Goal: Task Accomplishment & Management: Manage account settings

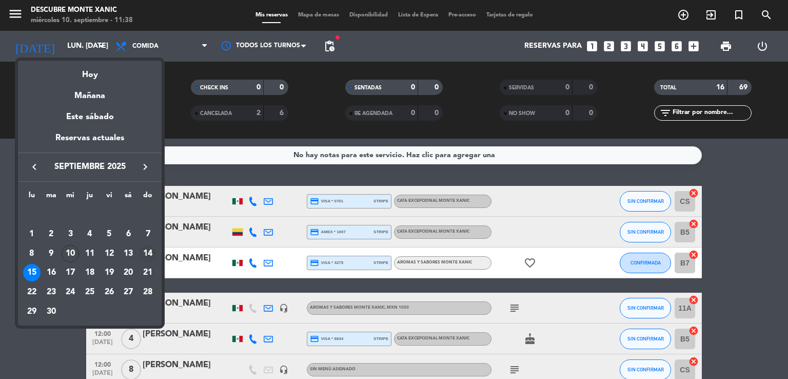
click at [147, 257] on div "14" at bounding box center [147, 253] width 17 height 17
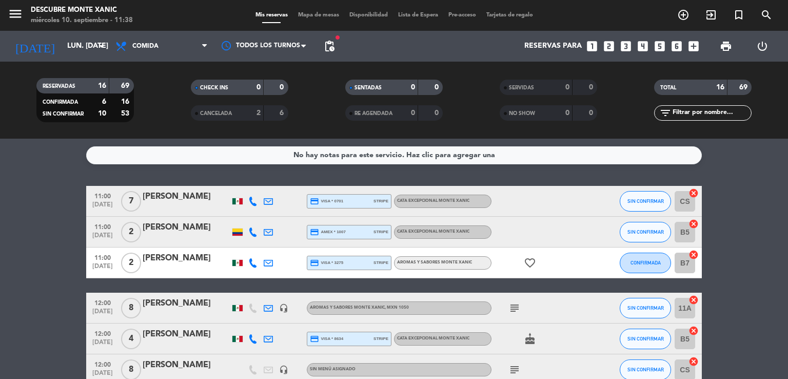
type input "dom. [DATE]"
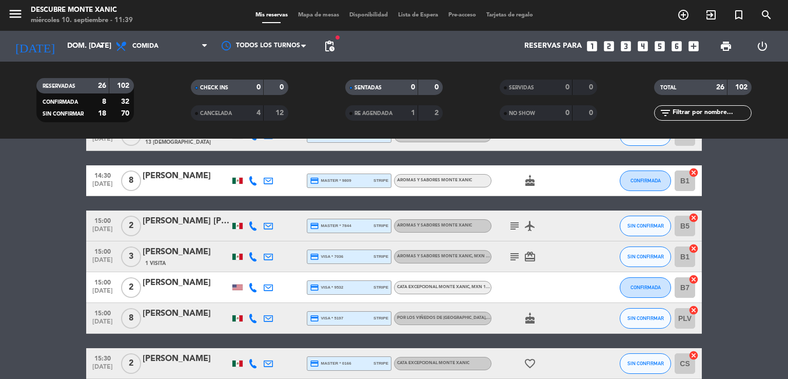
scroll to position [667, 0]
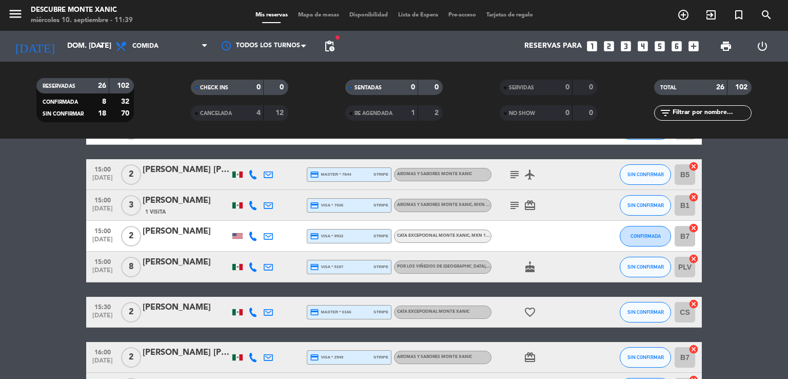
click at [514, 202] on icon "subject" at bounding box center [515, 205] width 12 height 12
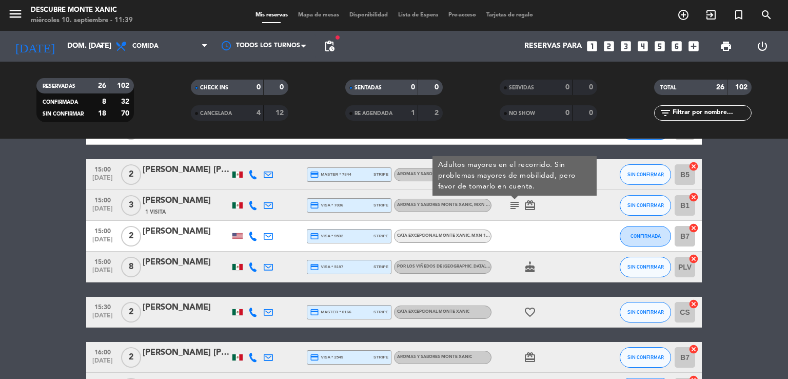
click at [203, 200] on div "[PERSON_NAME]" at bounding box center [186, 200] width 87 height 13
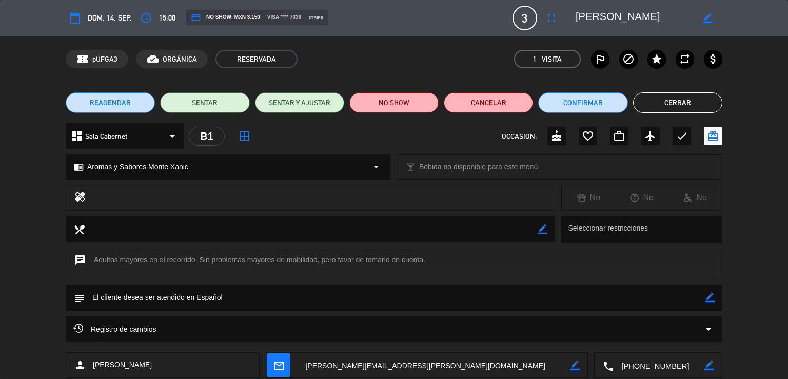
click at [710, 296] on icon "border_color" at bounding box center [710, 298] width 10 height 10
type textarea "pagado por transferencia"
click at [710, 297] on icon at bounding box center [710, 298] width 10 height 10
drag, startPoint x: 682, startPoint y: 103, endPoint x: 687, endPoint y: 107, distance: 6.2
click at [683, 104] on button "Cerrar" at bounding box center [677, 102] width 89 height 21
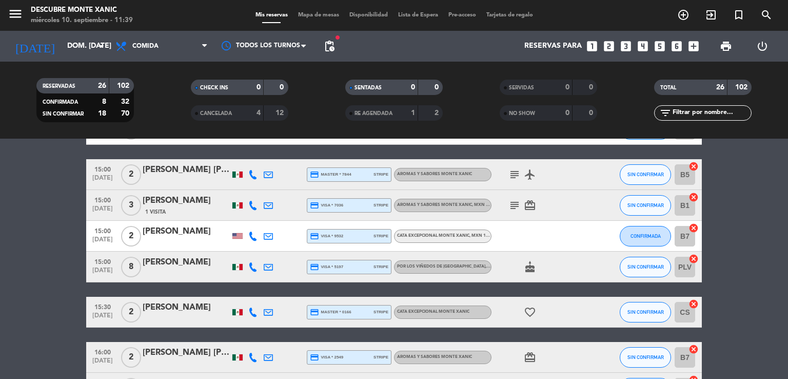
click at [513, 207] on icon "subject" at bounding box center [515, 205] width 12 height 12
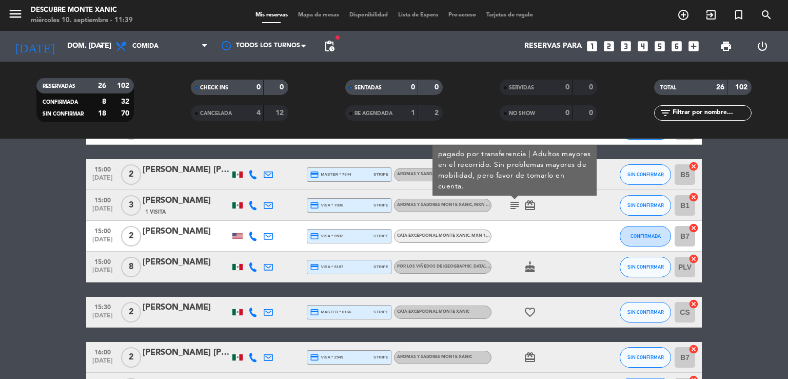
click at [196, 207] on div "[PERSON_NAME]" at bounding box center [186, 200] width 87 height 13
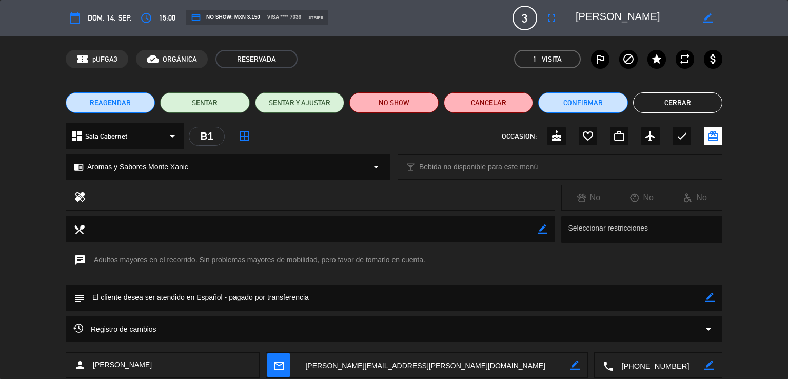
click at [690, 260] on div "chat Adultos mayores en el recorrido. Sin problemas mayores de mobilidad, pero …" at bounding box center [394, 261] width 657 height 26
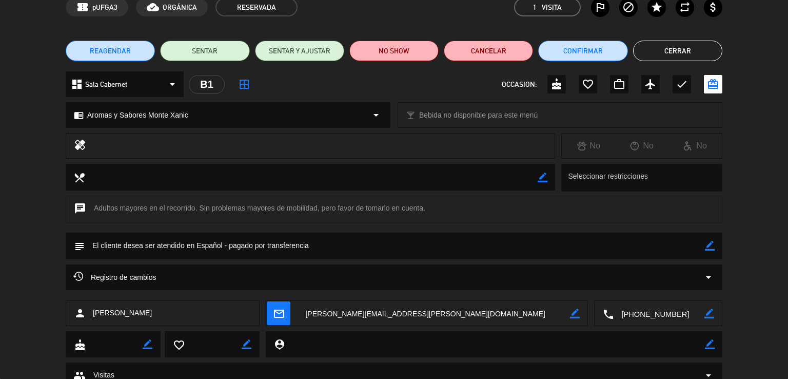
scroll to position [41, 0]
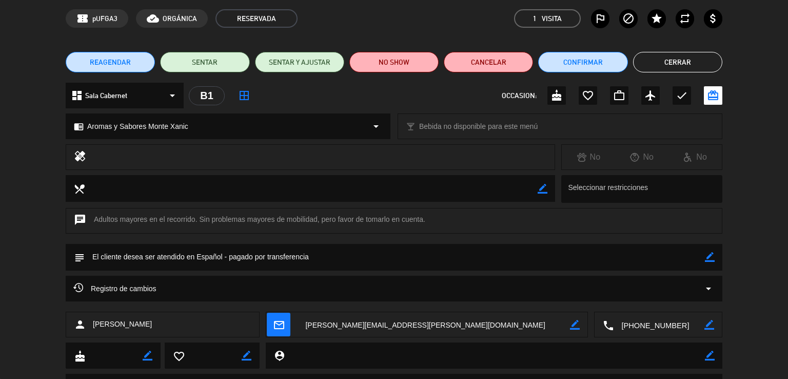
click at [226, 182] on textarea at bounding box center [311, 188] width 453 height 26
click at [221, 190] on textarea at bounding box center [311, 188] width 453 height 26
click at [258, 235] on div "chat Adultos mayores en el recorrido. Sin problemas mayores de mobilidad, pero …" at bounding box center [394, 226] width 788 height 36
click at [264, 221] on div "chat Adultos mayores en el recorrido. Sin problemas mayores de mobilidad, pero …" at bounding box center [394, 221] width 657 height 26
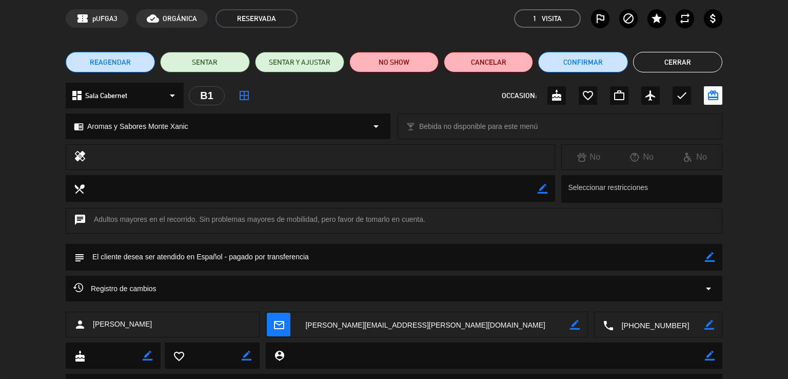
drag, startPoint x: 462, startPoint y: 212, endPoint x: 458, endPoint y: 219, distance: 8.5
click at [462, 214] on div "chat Adultos mayores en el recorrido. Sin problemas mayores de mobilidad, pero …" at bounding box center [394, 221] width 657 height 26
drag, startPoint x: 444, startPoint y: 212, endPoint x: 436, endPoint y: 219, distance: 10.2
click at [441, 215] on div "chat Adultos mayores en el recorrido. Sin problemas mayores de mobilidad, pero …" at bounding box center [394, 221] width 657 height 26
click at [435, 219] on div "chat Adultos mayores en el recorrido. Sin problemas mayores de mobilidad, pero …" at bounding box center [394, 221] width 657 height 26
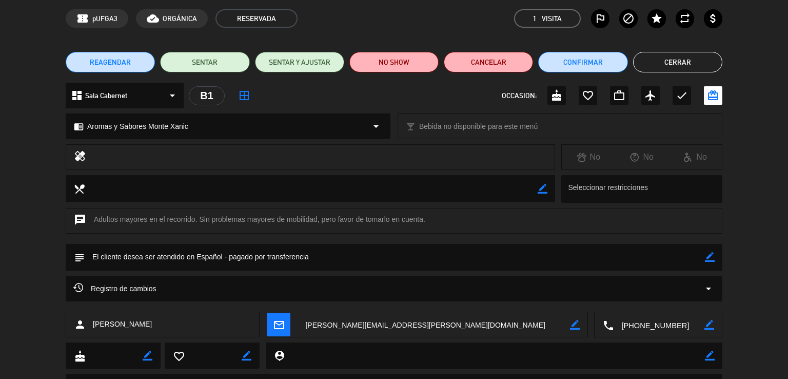
click at [678, 58] on button "Cerrar" at bounding box center [677, 62] width 89 height 21
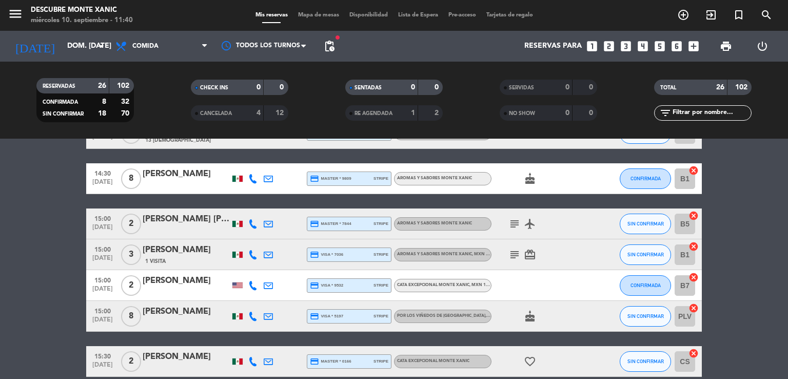
scroll to position [616, 0]
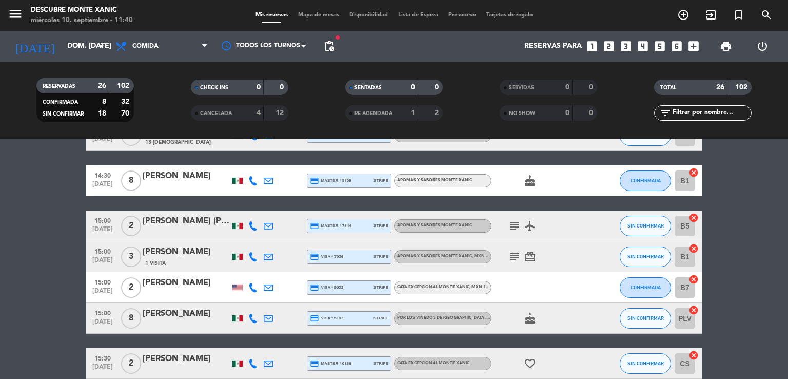
click at [516, 252] on icon "subject" at bounding box center [515, 256] width 12 height 12
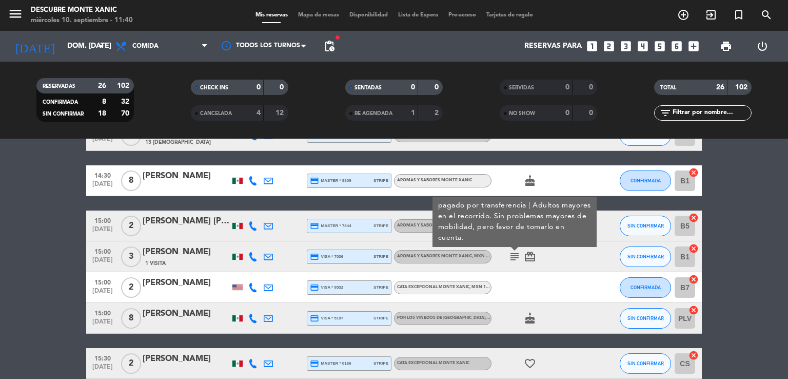
click at [536, 256] on icon "card_giftcard" at bounding box center [530, 256] width 12 height 12
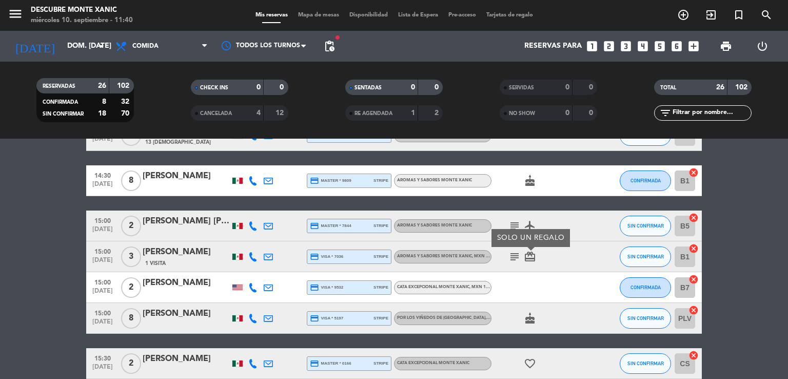
click at [514, 259] on icon "subject" at bounding box center [515, 256] width 12 height 12
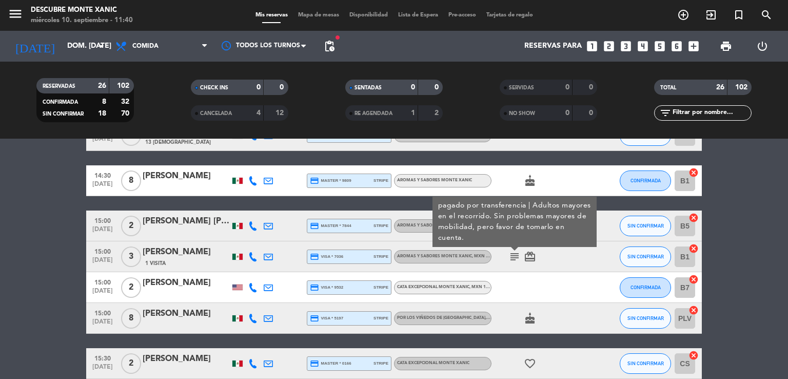
click at [734, 205] on bookings-row "11:00 [DATE] 4 [PERSON_NAME] credit_card amex * 5007 stripe Aromas y Sabores Mo…" at bounding box center [394, 28] width 788 height 916
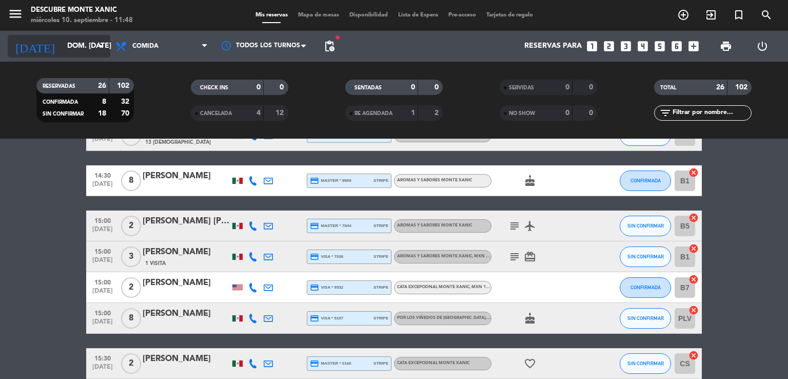
click at [100, 41] on icon "arrow_drop_down" at bounding box center [101, 46] width 12 height 12
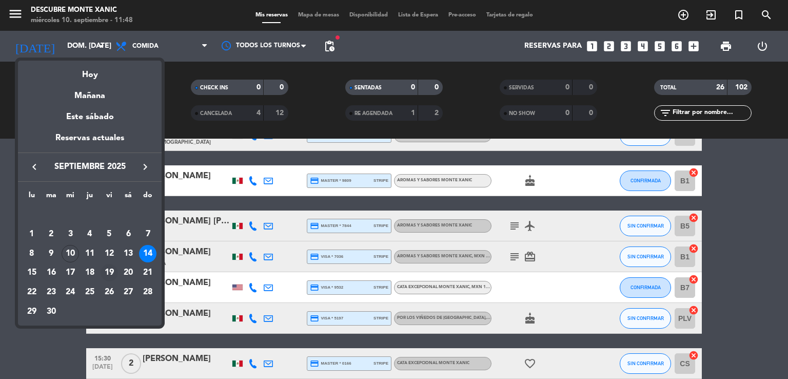
click at [111, 270] on div "19" at bounding box center [109, 272] width 17 height 17
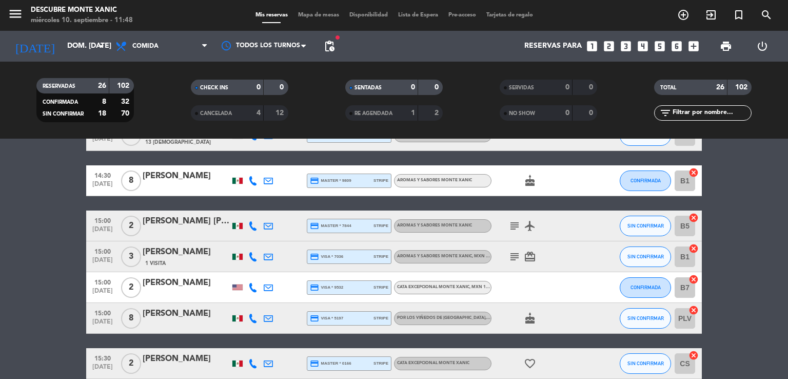
type input "vie. [DATE]"
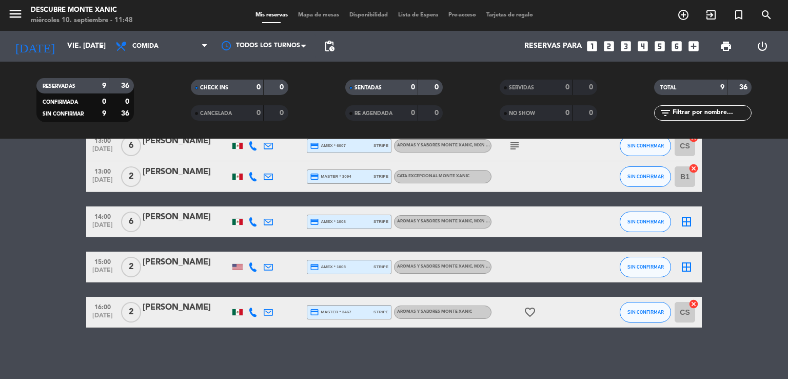
scroll to position [0, 0]
